Goal: Browse casually: Explore the website without a specific task or goal

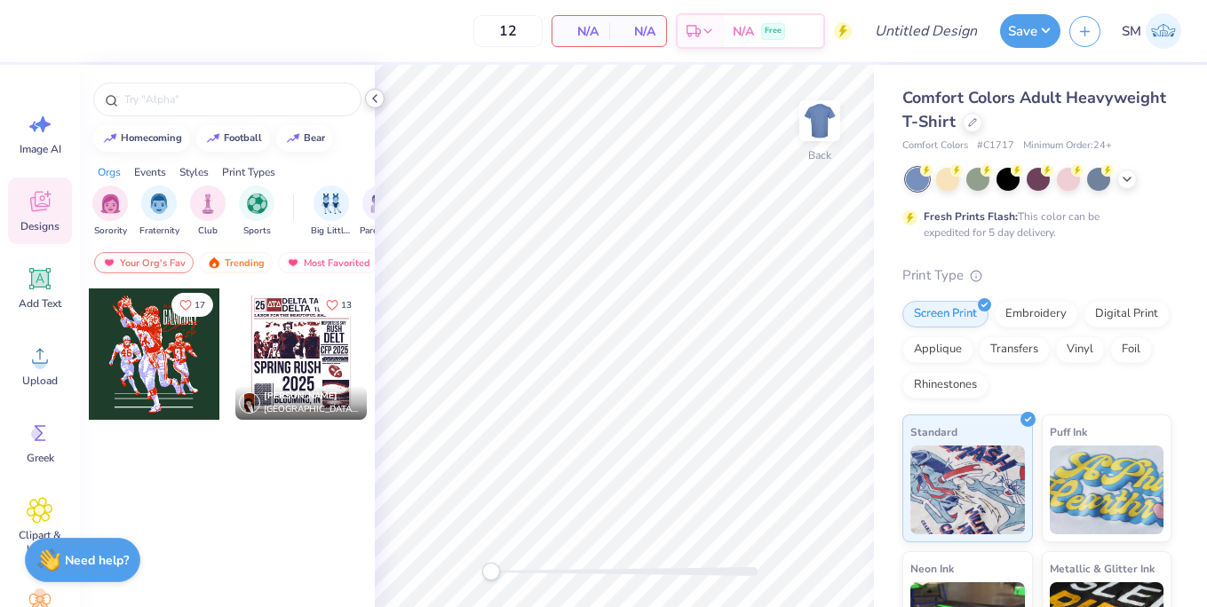
click at [374, 97] on polyline at bounding box center [375, 98] width 4 height 7
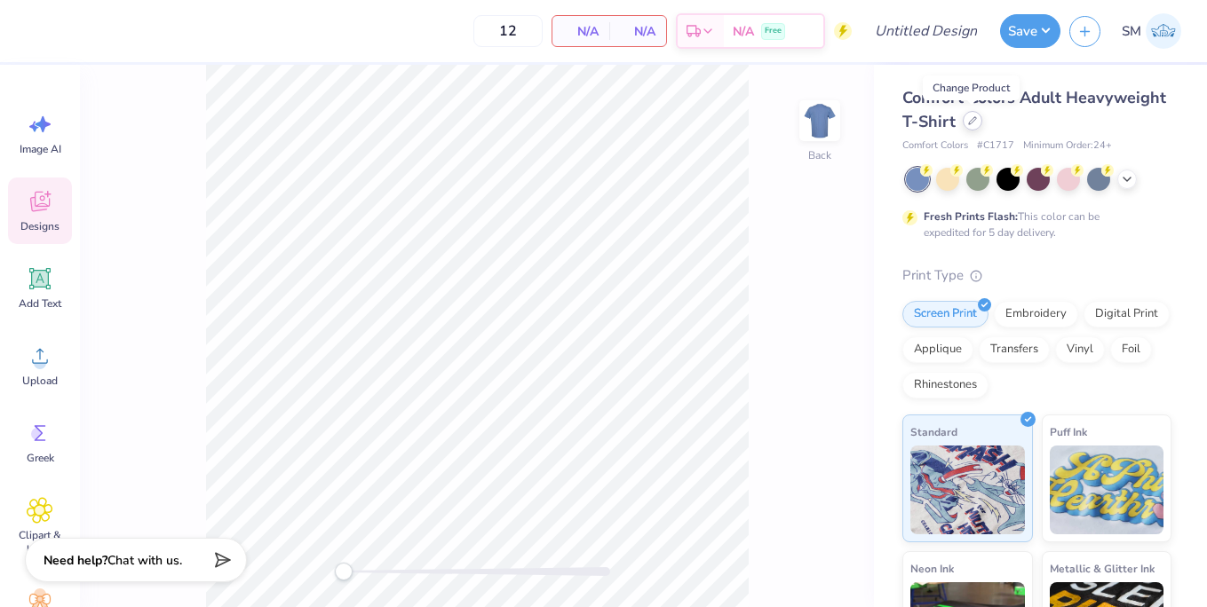
click at [963, 121] on div at bounding box center [973, 121] width 20 height 20
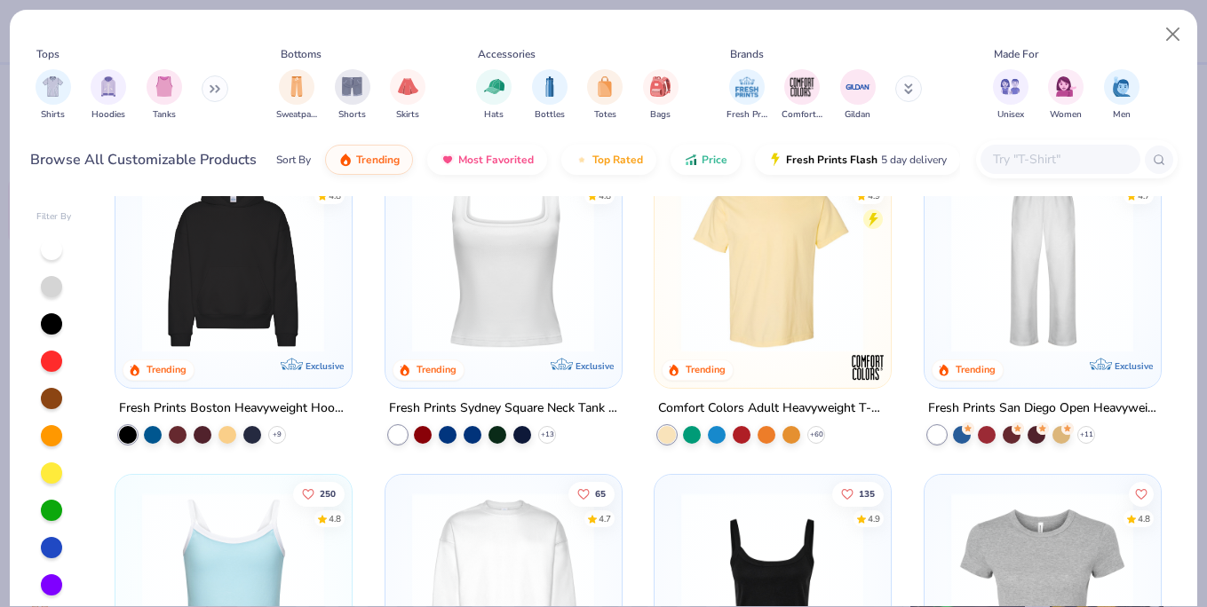
scroll to position [393, 0]
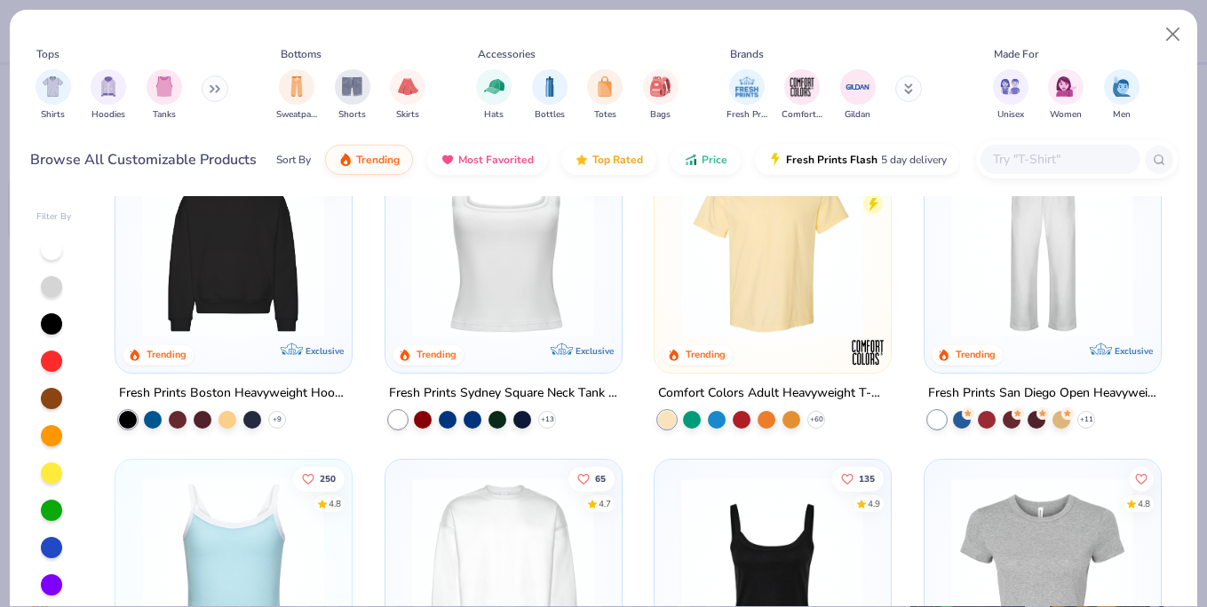
click at [212, 89] on icon at bounding box center [215, 88] width 11 height 9
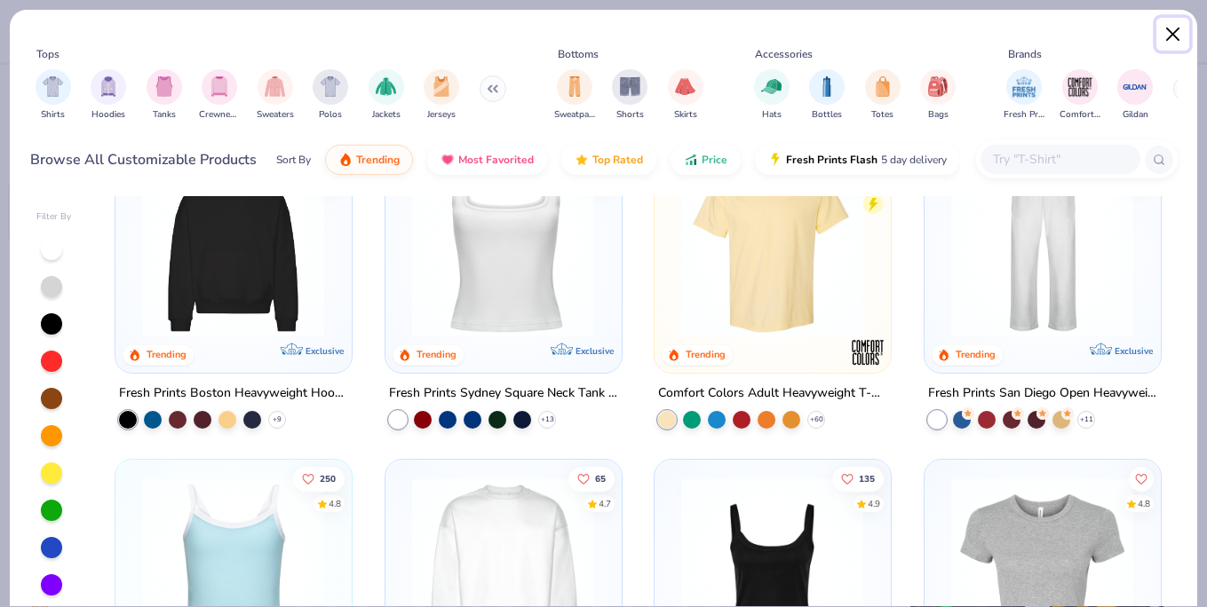
click at [1175, 35] on button "Close" at bounding box center [1173, 35] width 34 height 34
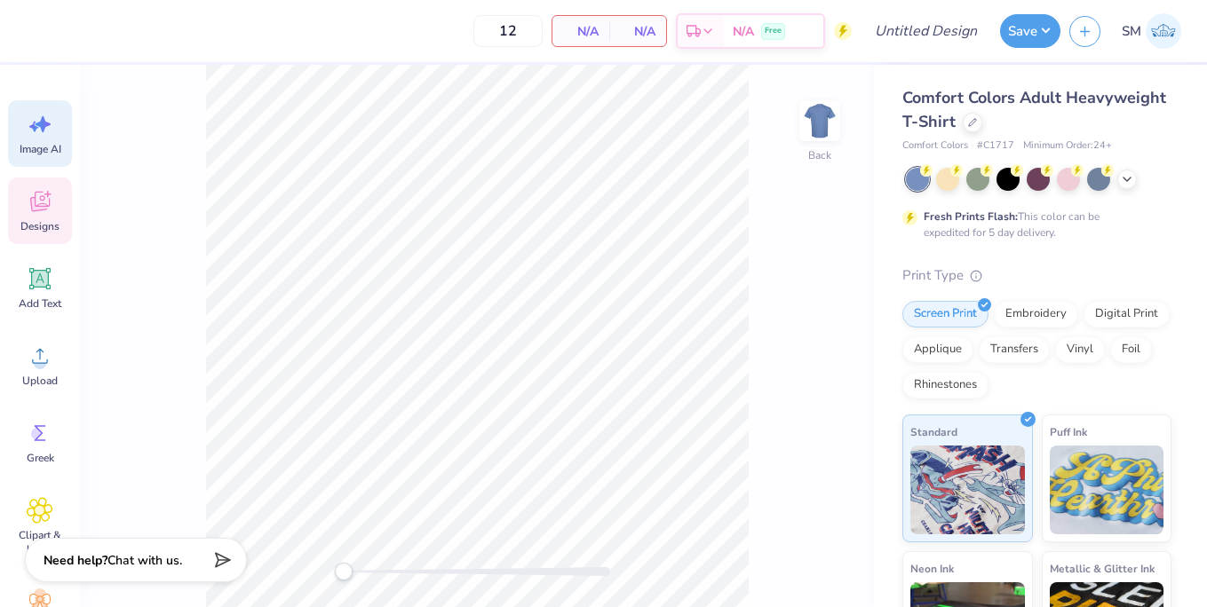
click at [28, 139] on div "Image AI" at bounding box center [40, 133] width 64 height 67
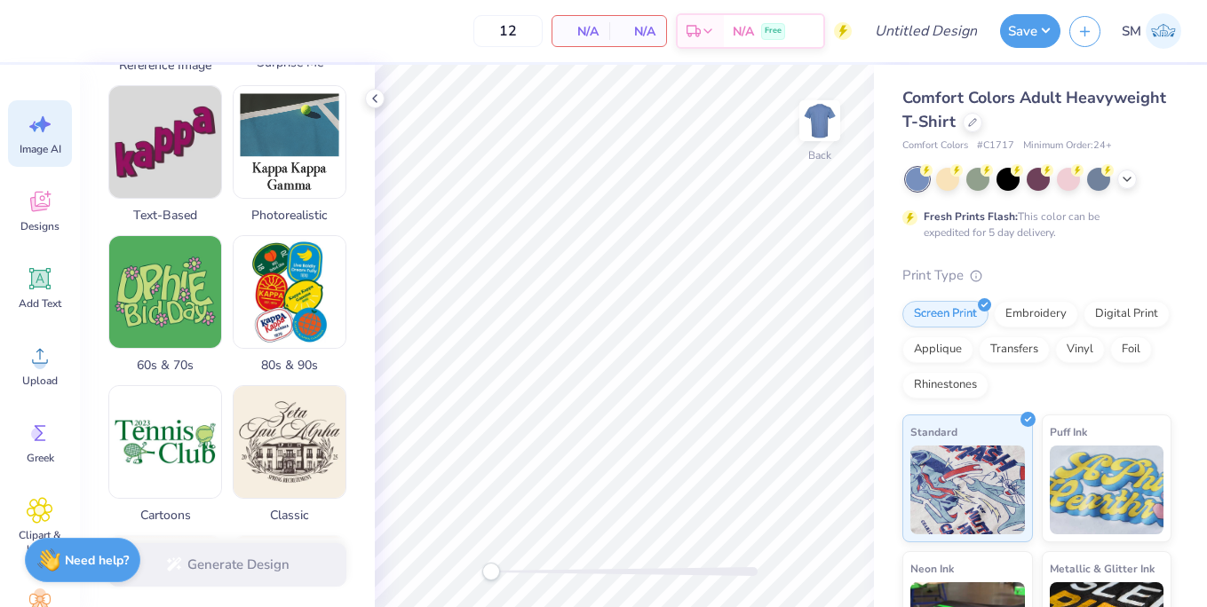
scroll to position [420, 0]
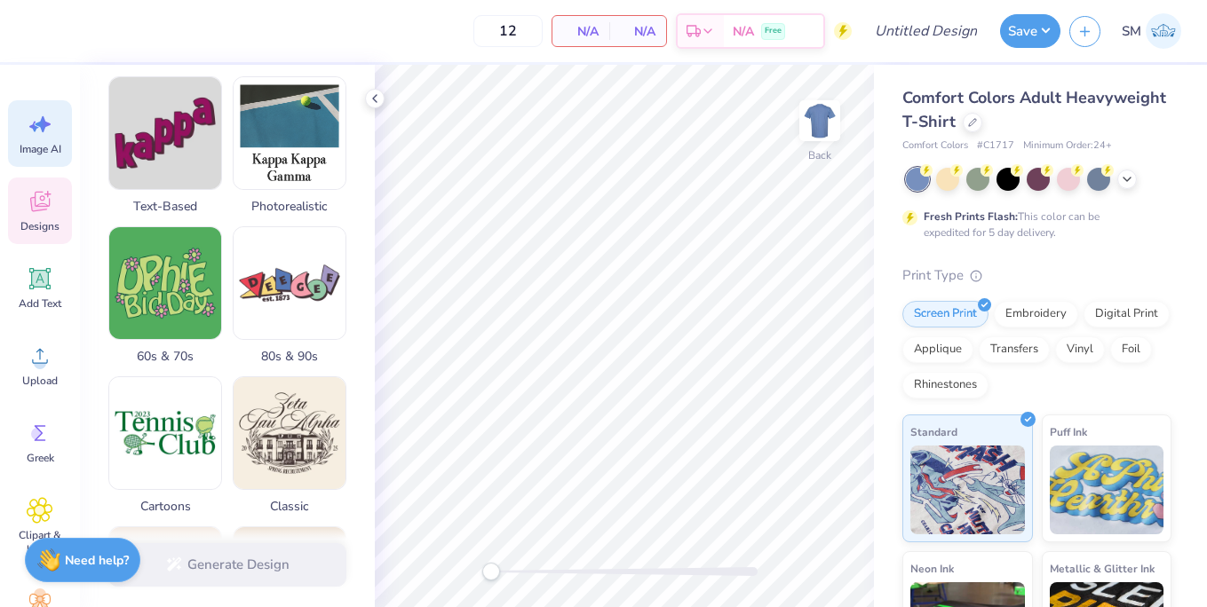
click at [44, 220] on span "Designs" at bounding box center [39, 226] width 39 height 14
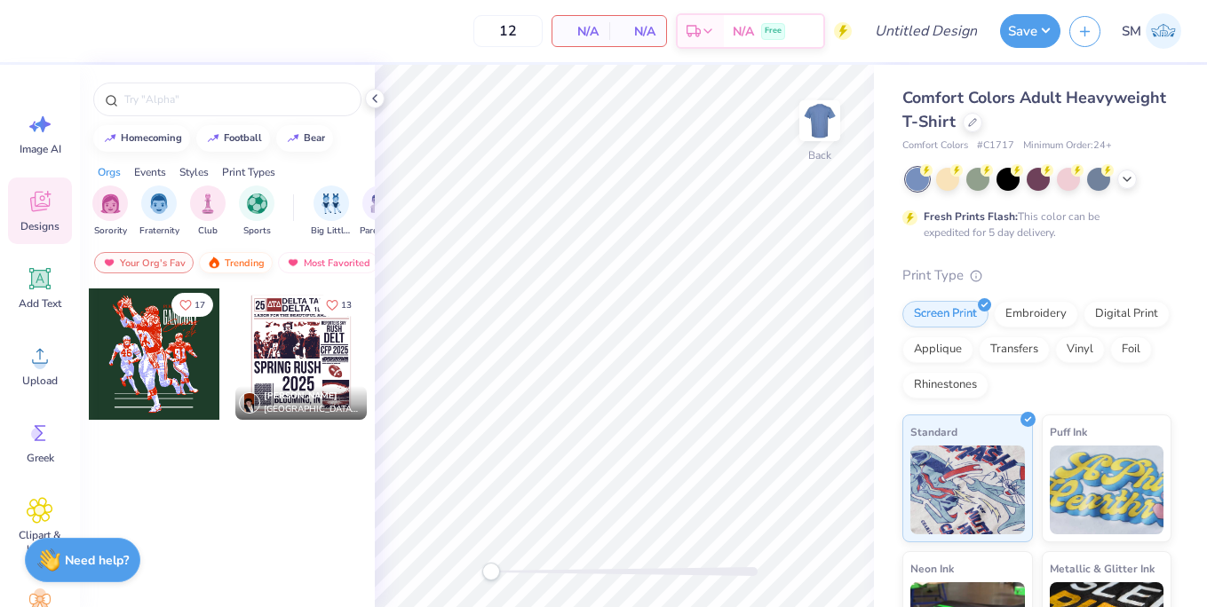
click at [229, 264] on div "Trending" at bounding box center [236, 262] width 74 height 21
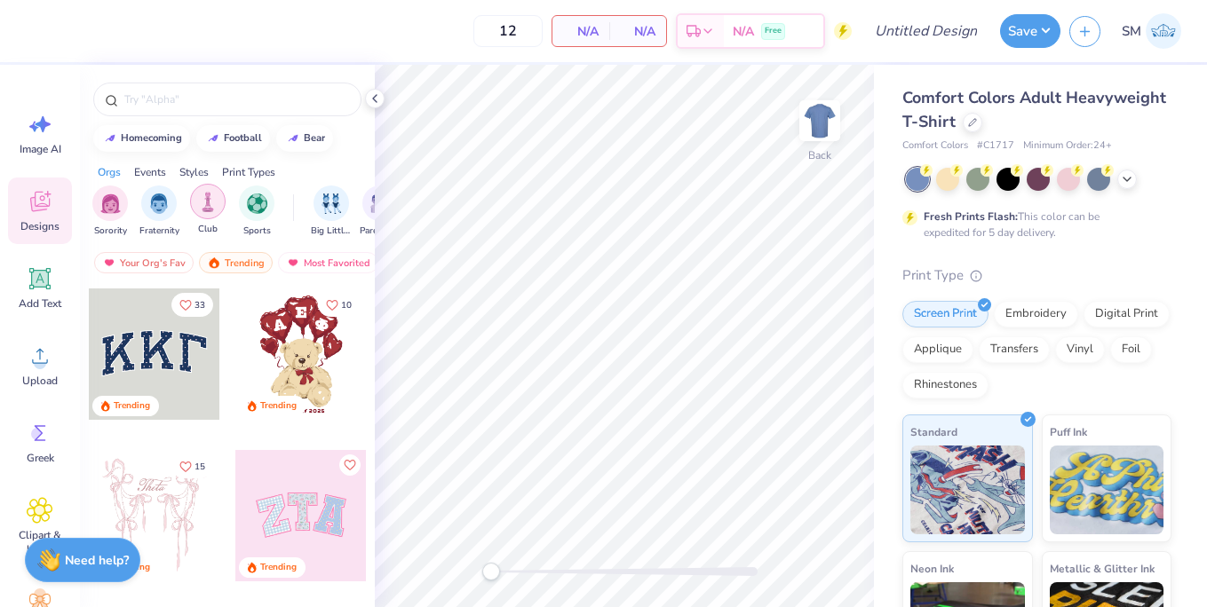
click at [206, 211] on img "filter for Club" at bounding box center [208, 202] width 20 height 20
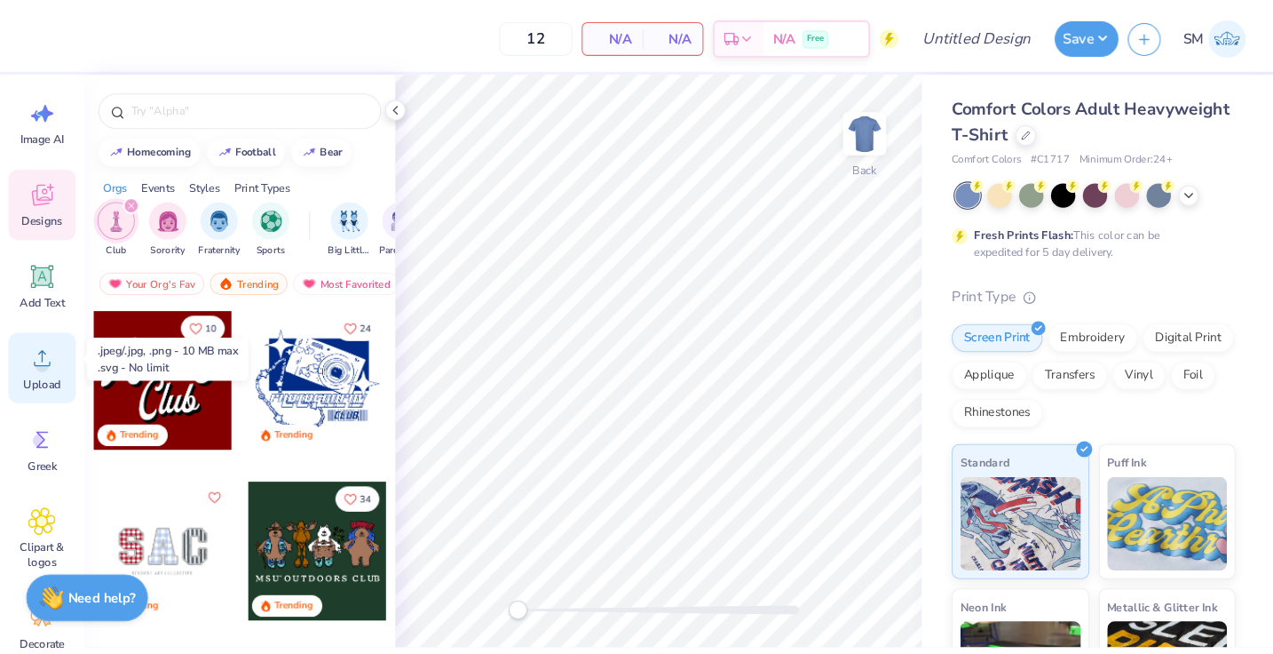
scroll to position [32, 0]
